Goal: Task Accomplishment & Management: Complete application form

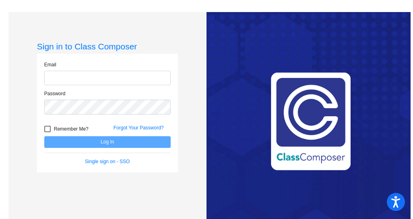
click at [80, 79] on input "email" at bounding box center [107, 78] width 126 height 15
type input "[PERSON_NAME][EMAIL_ADDRESS][PERSON_NAME][DOMAIN_NAME]"
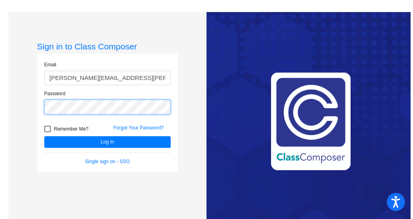
click at [44, 137] on button "Log In" at bounding box center [107, 143] width 126 height 12
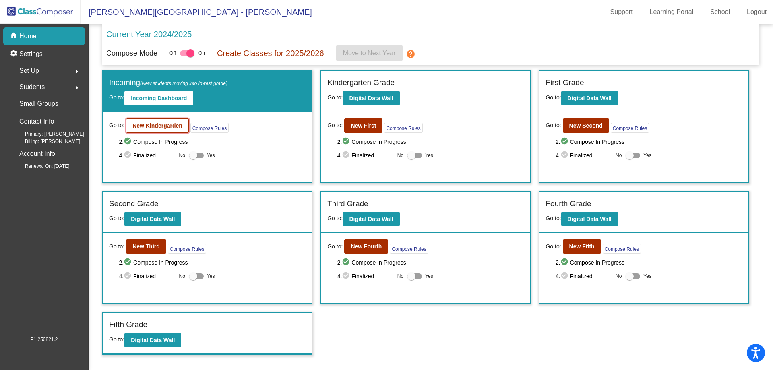
click at [168, 127] on b "New Kindergarden" at bounding box center [157, 125] width 50 height 6
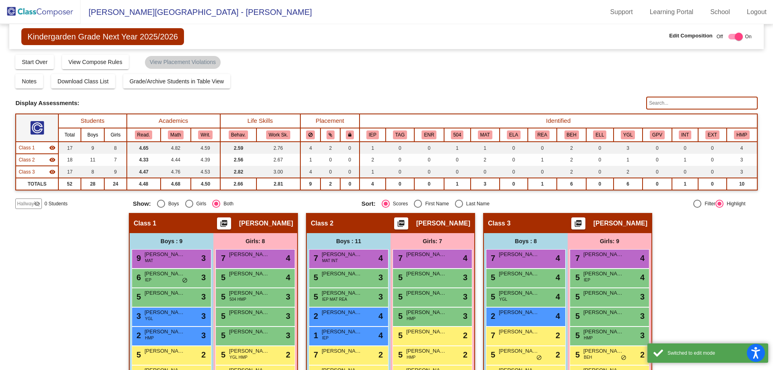
click at [28, 203] on span "Hallway" at bounding box center [25, 203] width 17 height 7
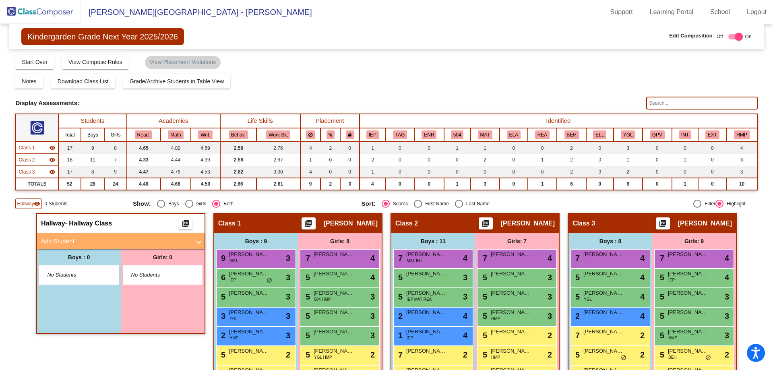
click at [52, 219] on mat-panel-title "Add Student" at bounding box center [116, 241] width 150 height 9
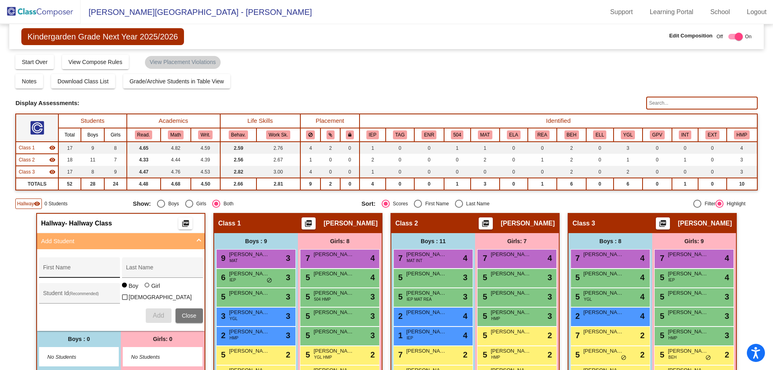
click at [58, 219] on div "First Name" at bounding box center [79, 270] width 72 height 17
type input "[PERSON_NAME]"
type input "273037"
click at [149, 219] on button "Add" at bounding box center [159, 315] width 26 height 14
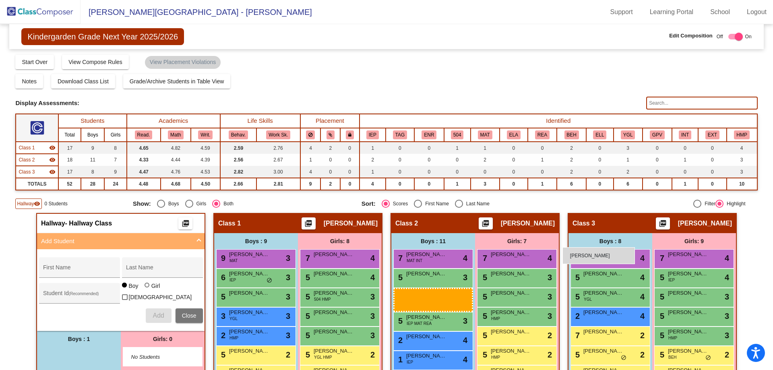
drag, startPoint x: 74, startPoint y: 348, endPoint x: 563, endPoint y: 247, distance: 498.8
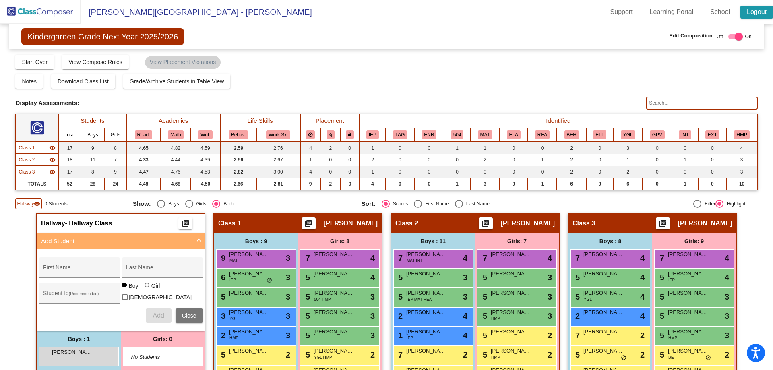
click at [413, 13] on link "Logout" at bounding box center [757, 12] width 33 height 13
